Goal: Navigation & Orientation: Find specific page/section

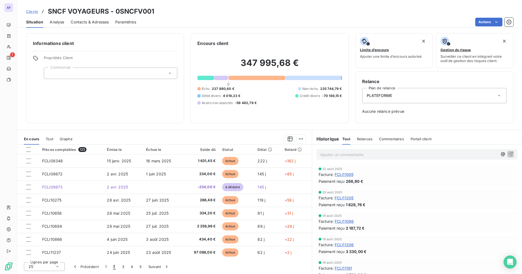
scroll to position [54, 0]
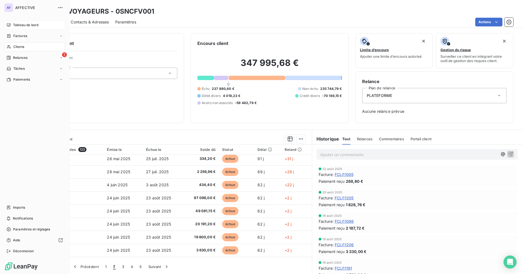
click at [27, 26] on span "Tableau de bord" at bounding box center [25, 25] width 25 height 5
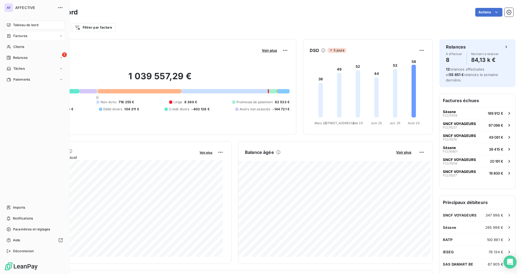
click at [16, 36] on span "Factures" at bounding box center [20, 35] width 14 height 5
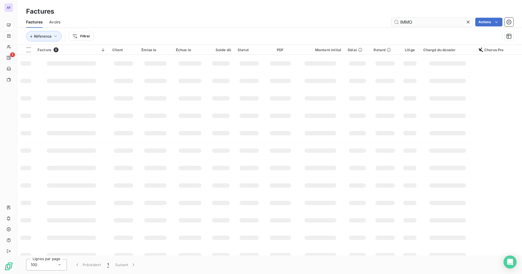
drag, startPoint x: 427, startPoint y: 24, endPoint x: 396, endPoint y: 22, distance: 30.8
click at [396, 22] on input "IMMO" at bounding box center [433, 22] width 82 height 9
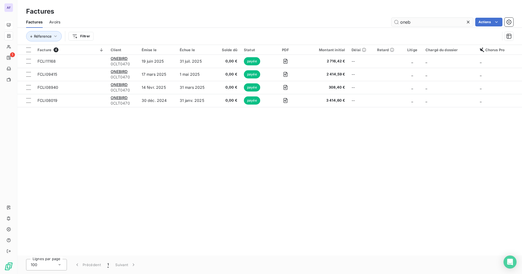
drag, startPoint x: 421, startPoint y: 20, endPoint x: 396, endPoint y: 22, distance: 24.6
click at [396, 22] on input "oneb" at bounding box center [433, 22] width 82 height 9
type input "los"
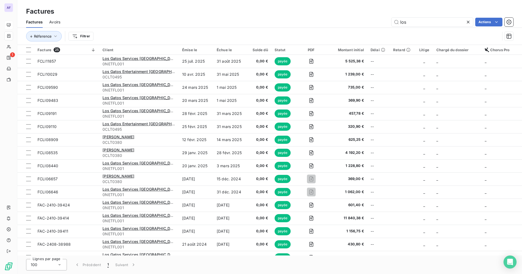
drag, startPoint x: 409, startPoint y: 22, endPoint x: 388, endPoint y: 22, distance: 21.5
click at [388, 22] on div "los Actions" at bounding box center [290, 22] width 447 height 9
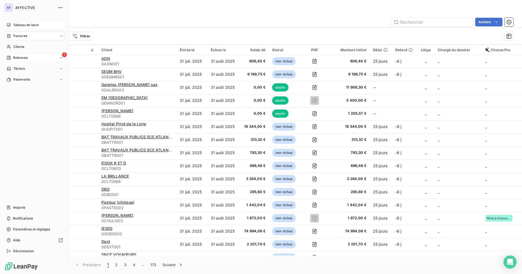
click at [14, 58] on span "Relances" at bounding box center [20, 57] width 14 height 5
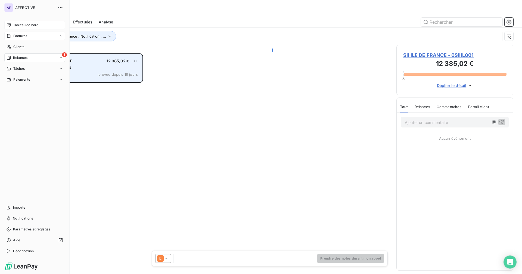
scroll to position [216, 113]
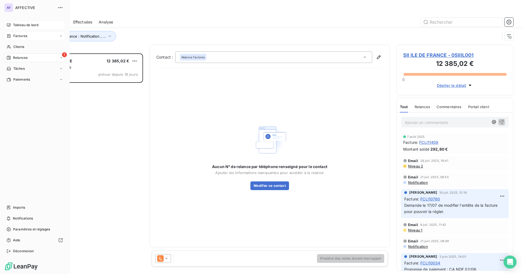
click at [11, 22] on div "Tableau de bord" at bounding box center [34, 25] width 61 height 9
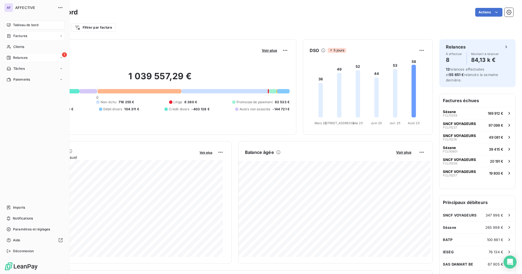
click at [18, 56] on span "Relances" at bounding box center [20, 57] width 14 height 5
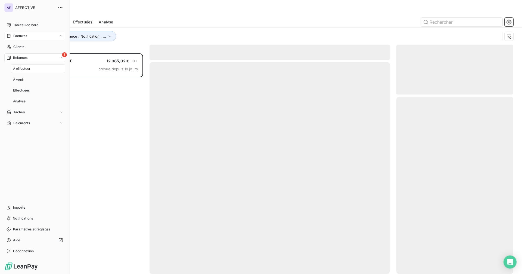
scroll to position [216, 113]
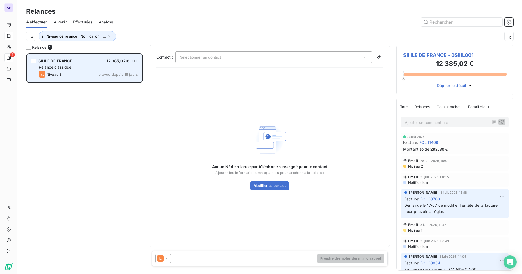
click at [61, 63] on span "SII ILE DE FRANCE" at bounding box center [55, 60] width 34 height 5
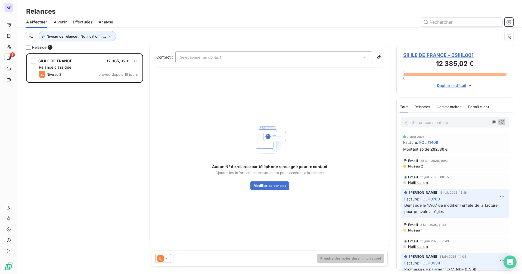
click at [435, 56] on span "SII ILE DE FRANCE - 0SIIIL001" at bounding box center [455, 54] width 103 height 7
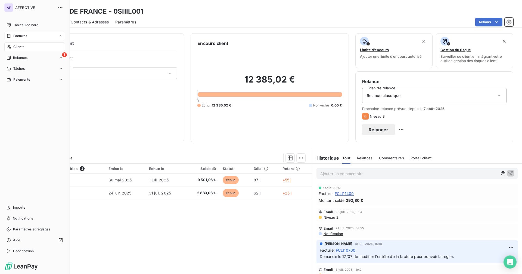
click at [14, 25] on span "Tableau de bord" at bounding box center [25, 25] width 25 height 5
